Goal: Information Seeking & Learning: Learn about a topic

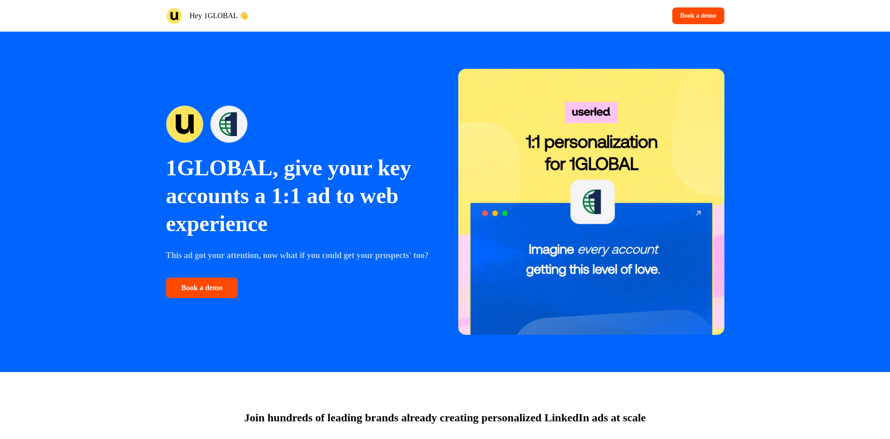
click at [201, 156] on p "1GLOBAL, give your key accounts a 1:1 ad to web experience" at bounding box center [299, 196] width 266 height 84
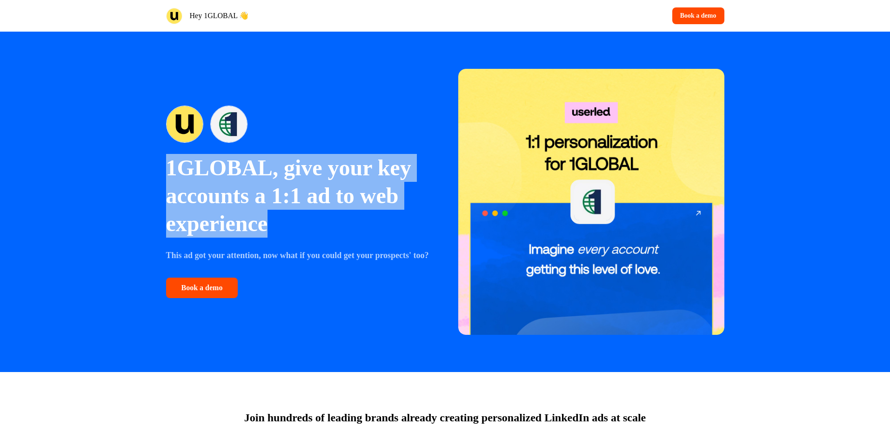
click at [201, 156] on p "1GLOBAL, give your key accounts a 1:1 ad to web experience" at bounding box center [299, 196] width 266 height 84
click at [271, 154] on p "1GLOBAL, give your key accounts a 1:1 ad to web experience" at bounding box center [299, 196] width 266 height 84
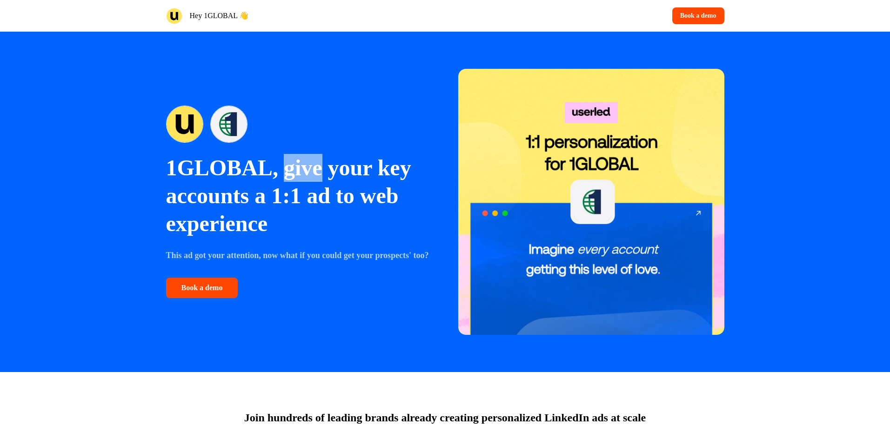
click at [271, 154] on p "1GLOBAL, give your key accounts a 1:1 ad to web experience" at bounding box center [299, 196] width 266 height 84
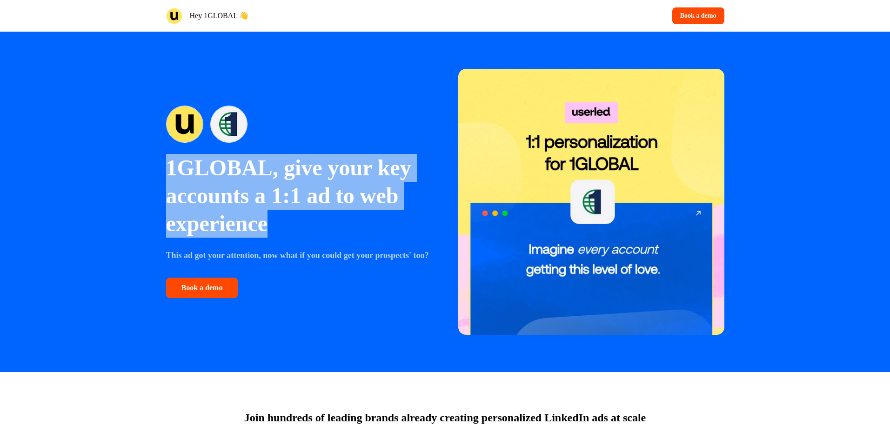
click at [271, 154] on p "1GLOBAL, give your key accounts a 1:1 ad to web experience" at bounding box center [299, 196] width 266 height 84
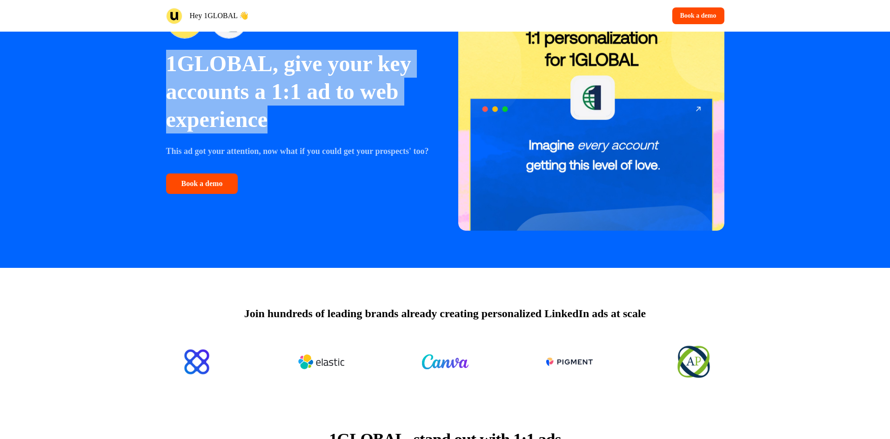
scroll to position [139, 0]
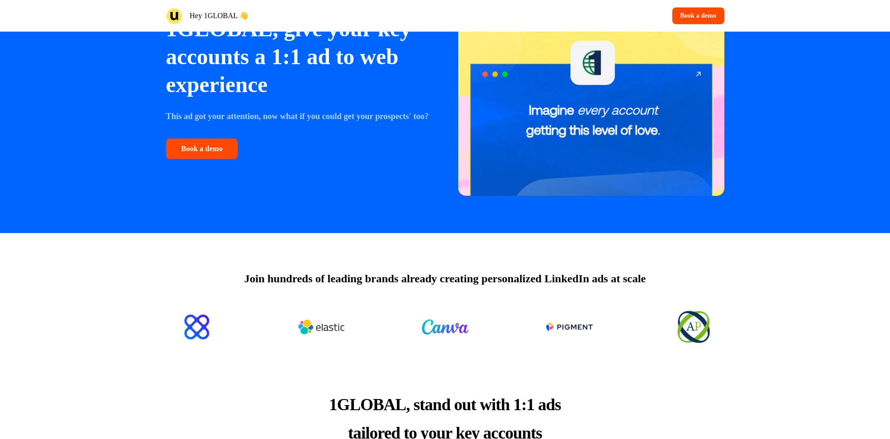
click at [250, 123] on p "This ad got your attention, now what if you could get your prospects' too?" at bounding box center [299, 116] width 266 height 13
click at [249, 119] on p "This ad got your attention, now what if you could get your prospects' too?" at bounding box center [299, 116] width 266 height 13
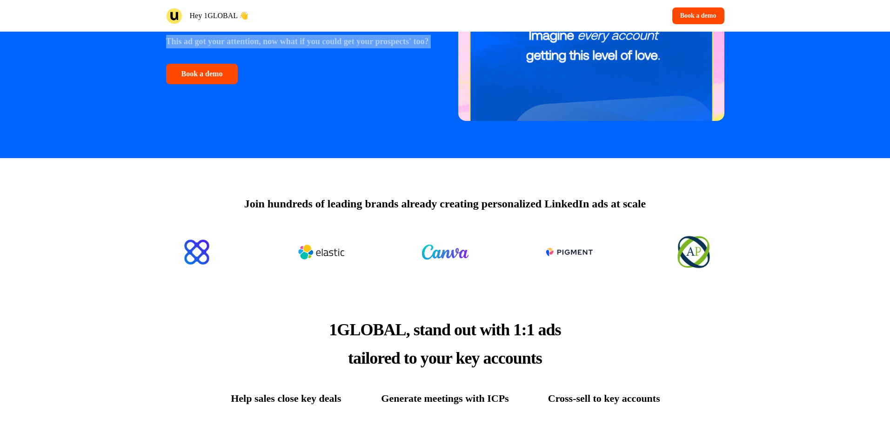
scroll to position [229, 0]
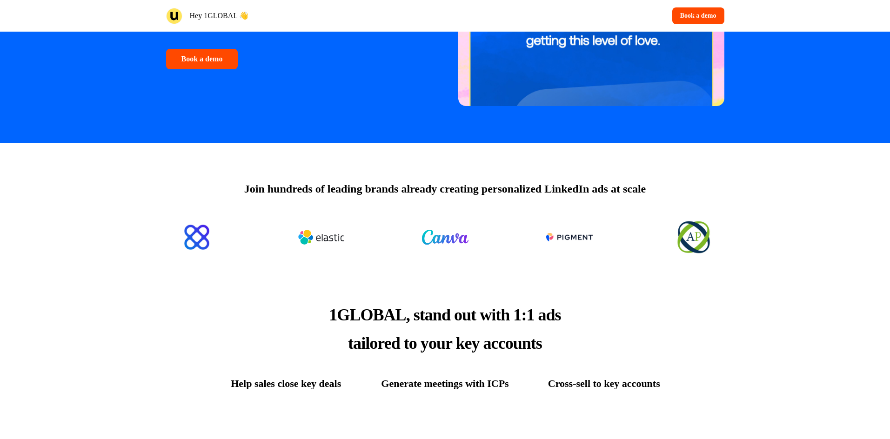
click at [490, 193] on p "Join hundreds of leading brands already creating personalized LinkedIn ads at s…" at bounding box center [445, 189] width 402 height 17
click at [490, 194] on p "Join hundreds of leading brands already creating personalized LinkedIn ads at s…" at bounding box center [445, 189] width 402 height 17
drag, startPoint x: 490, startPoint y: 194, endPoint x: 463, endPoint y: 342, distance: 150.9
click at [491, 195] on p "Join hundreds of leading brands already creating personalized LinkedIn ads at s…" at bounding box center [445, 189] width 402 height 17
drag, startPoint x: 417, startPoint y: 213, endPoint x: 419, endPoint y: 207, distance: 6.3
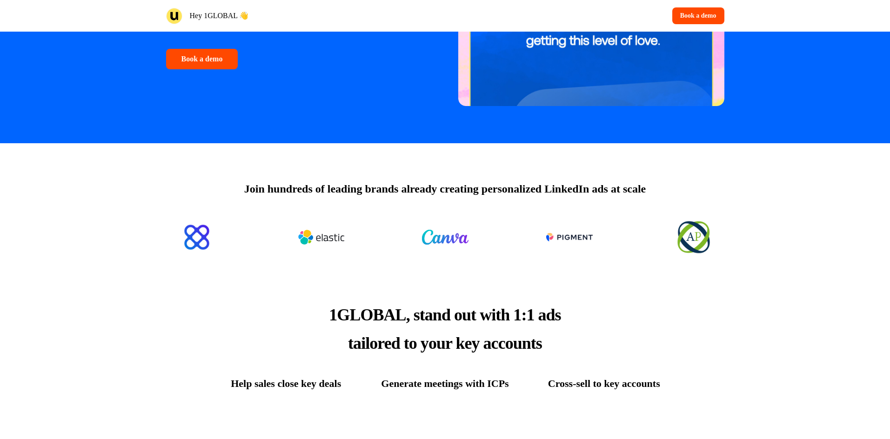
click at [417, 213] on div at bounding box center [445, 237] width 558 height 52
click at [419, 202] on div "Join hundreds of leading brands already creating personalized LinkedIn ads at s…" at bounding box center [445, 203] width 614 height 120
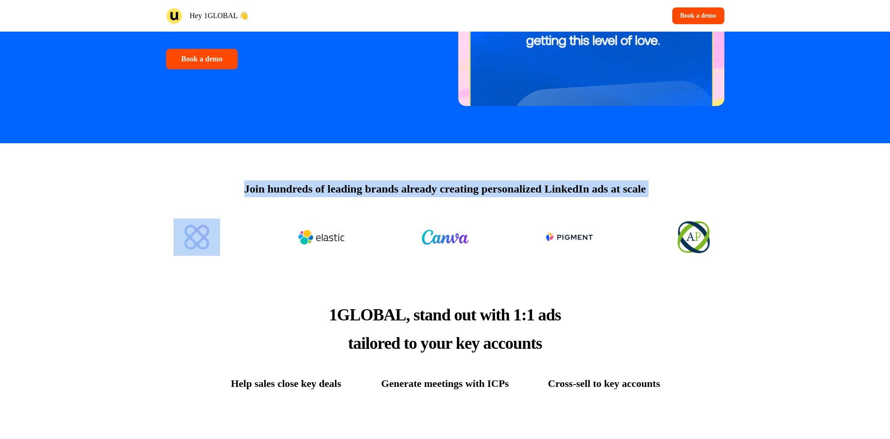
click at [419, 202] on div "Join hundreds of leading brands already creating personalized LinkedIn ads at s…" at bounding box center [445, 203] width 614 height 120
click at [415, 192] on p "Join hundreds of leading brands already creating personalized LinkedIn ads at s…" at bounding box center [445, 189] width 402 height 17
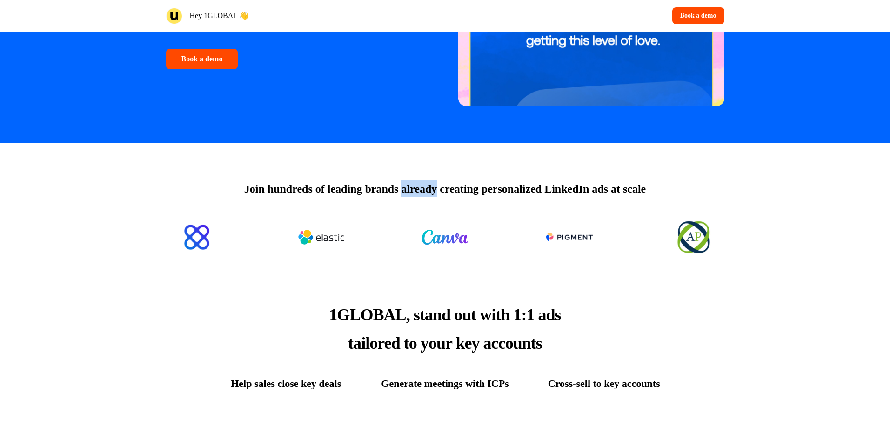
click at [415, 192] on p "Join hundreds of leading brands already creating personalized LinkedIn ads at s…" at bounding box center [445, 189] width 402 height 17
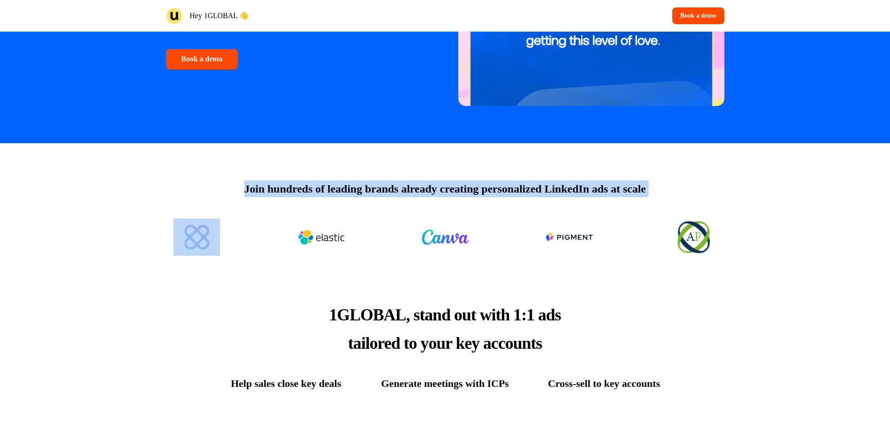
click at [415, 192] on p "Join hundreds of leading brands already creating personalized LinkedIn ads at s…" at bounding box center [445, 189] width 402 height 17
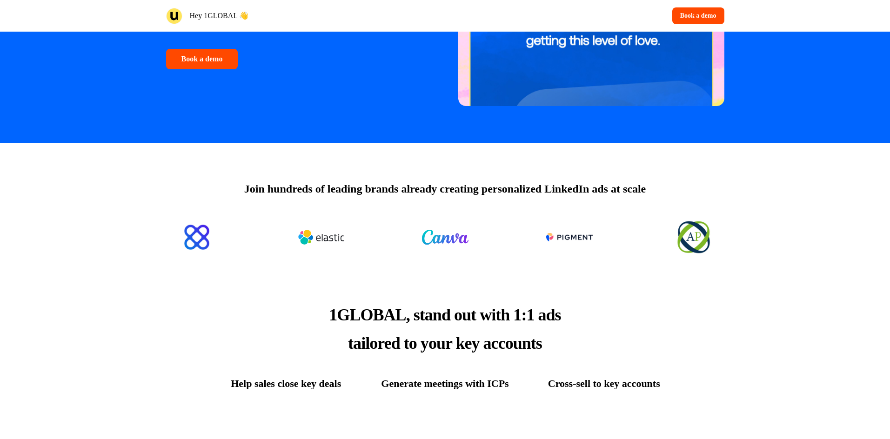
click at [389, 326] on p "1GLOBAL, stand out with 1:1 ads tailored to your key accounts" at bounding box center [445, 329] width 270 height 57
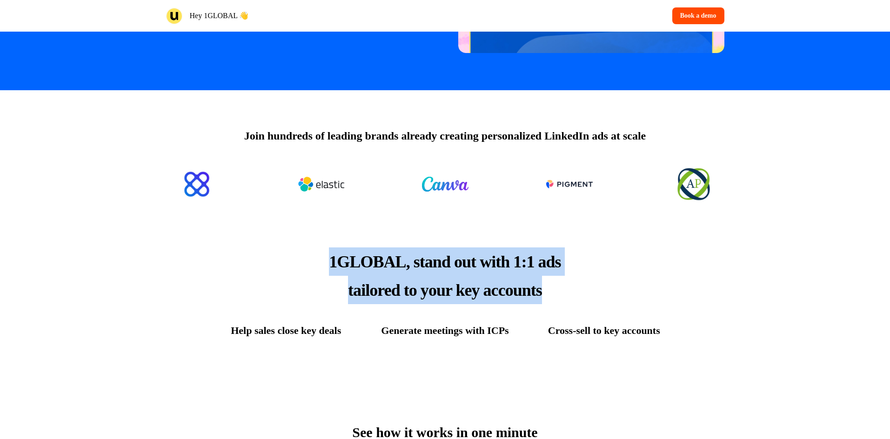
scroll to position [312, 0]
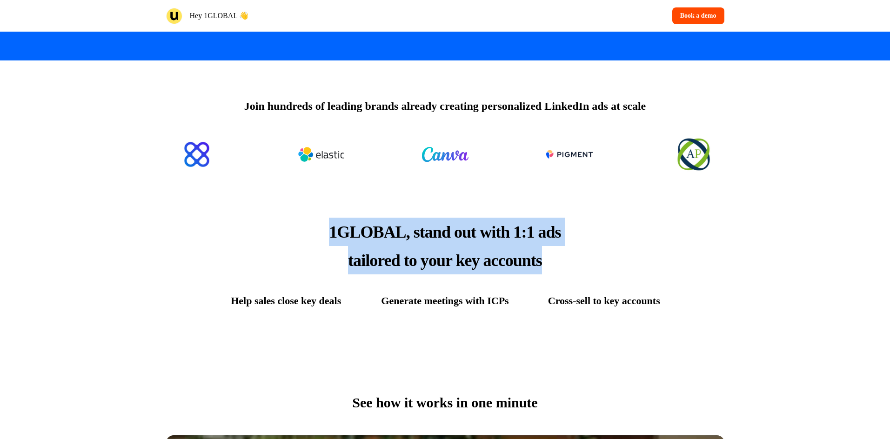
click at [412, 238] on span "1GLOBAL, stand out with 1:1 ads tailored to your key accounts" at bounding box center [445, 246] width 232 height 47
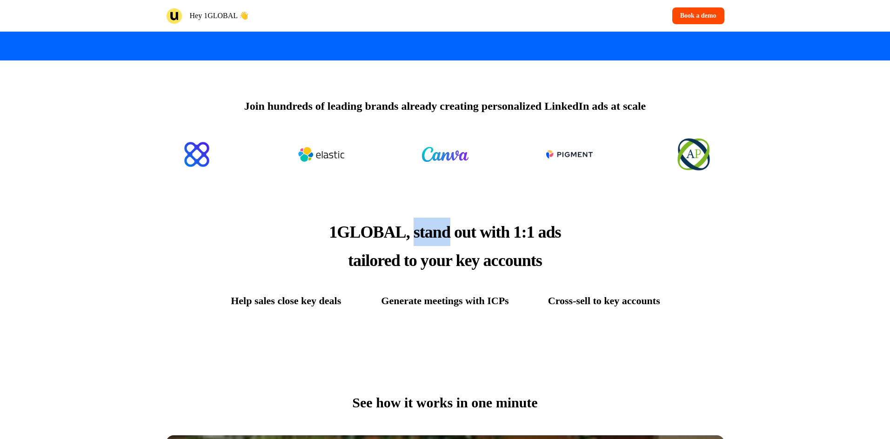
click at [412, 238] on span "1GLOBAL, stand out with 1:1 ads tailored to your key accounts" at bounding box center [445, 246] width 232 height 47
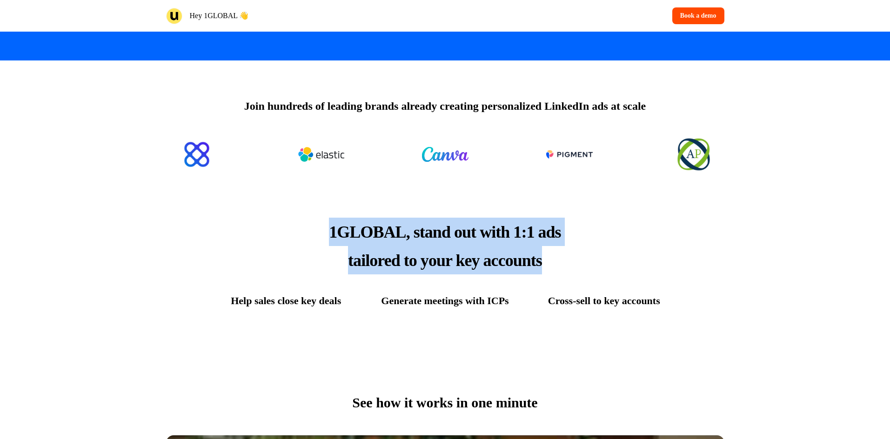
click at [412, 238] on span "1GLOBAL, stand out with 1:1 ads tailored to your key accounts" at bounding box center [445, 246] width 232 height 47
click at [413, 261] on span "1GLOBAL, stand out with 1:1 ads tailored to your key accounts" at bounding box center [445, 246] width 232 height 47
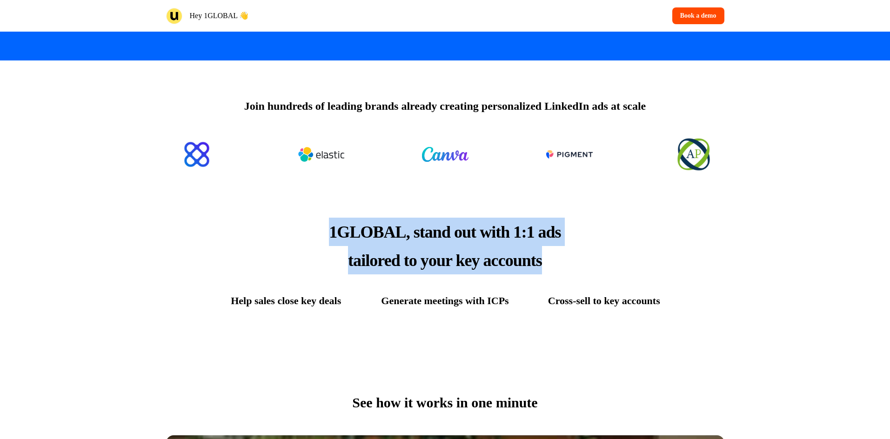
click at [413, 261] on span "1GLOBAL, stand out with 1:1 ads tailored to your key accounts" at bounding box center [445, 246] width 232 height 47
click at [557, 269] on p "1GLOBAL, stand out with 1:1 ads tailored to your key accounts" at bounding box center [445, 246] width 270 height 57
drag, startPoint x: 553, startPoint y: 267, endPoint x: 275, endPoint y: 229, distance: 280.7
click at [272, 229] on div "1GLOBAL, stand out with 1:1 ads tailored to your key accounts Help sales close …" at bounding box center [445, 263] width 614 height 165
click at [344, 231] on span "1GLOBAL, stand out with 1:1 ads tailored to your key accounts" at bounding box center [445, 246] width 232 height 47
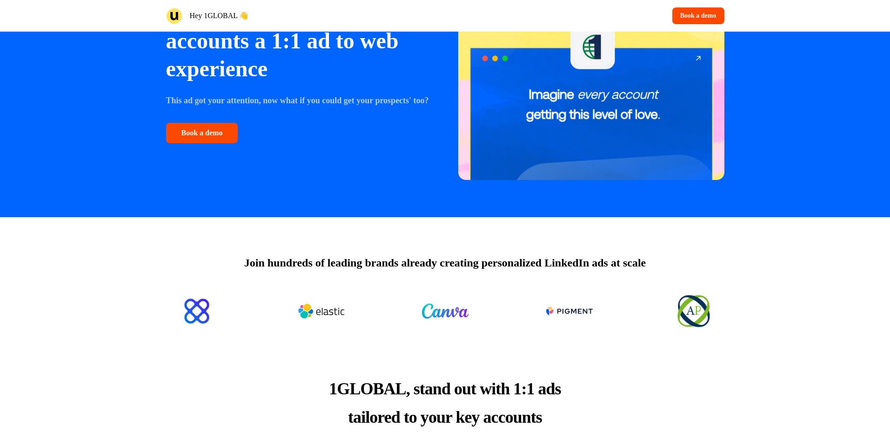
scroll to position [0, 0]
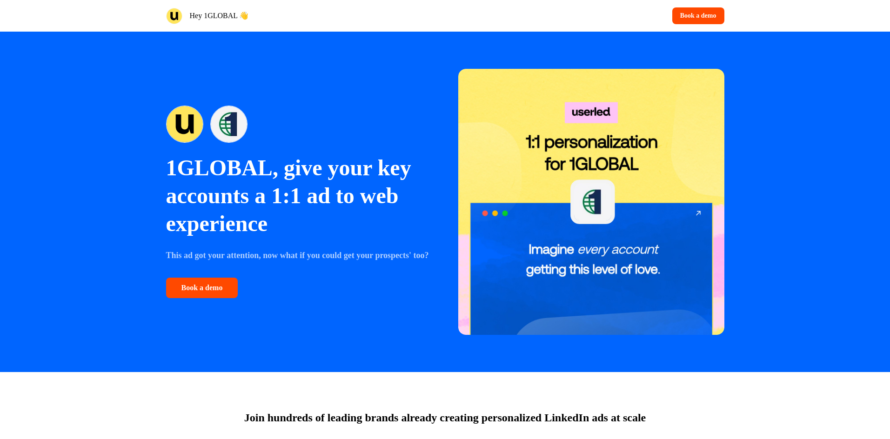
click at [242, 16] on p "Hey 1GLOBAL 👋" at bounding box center [219, 15] width 59 height 11
click at [293, 19] on div "Hey 1GLOBAL 👋" at bounding box center [303, 16] width 275 height 16
click at [235, 18] on p "Hey 1GLOBAL 👋" at bounding box center [219, 15] width 59 height 11
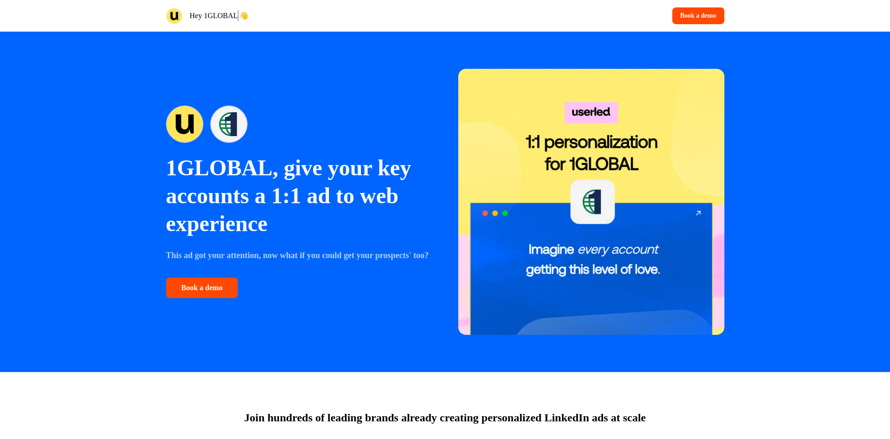
click at [235, 18] on p "Hey 1GLOBAL 👋" at bounding box center [219, 15] width 59 height 11
click at [347, 329] on div "1GLOBAL, give your key accounts a 1:1 ad to web experience This ad got your att…" at bounding box center [445, 202] width 614 height 341
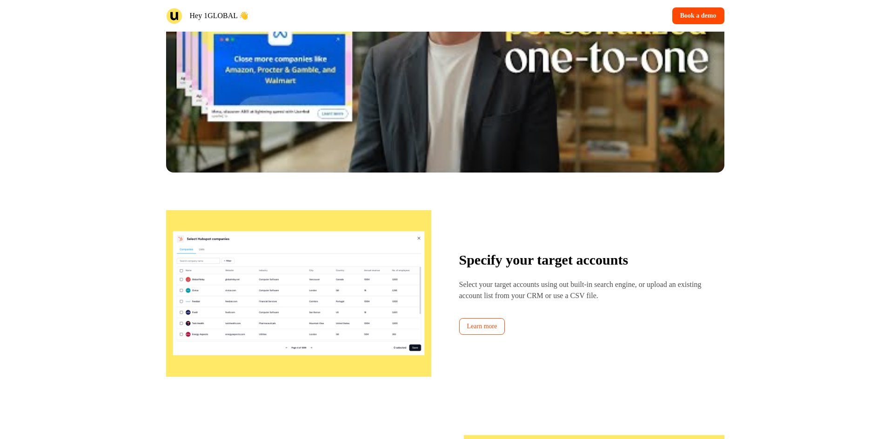
scroll to position [733, 0]
